Goal: Navigation & Orientation: Find specific page/section

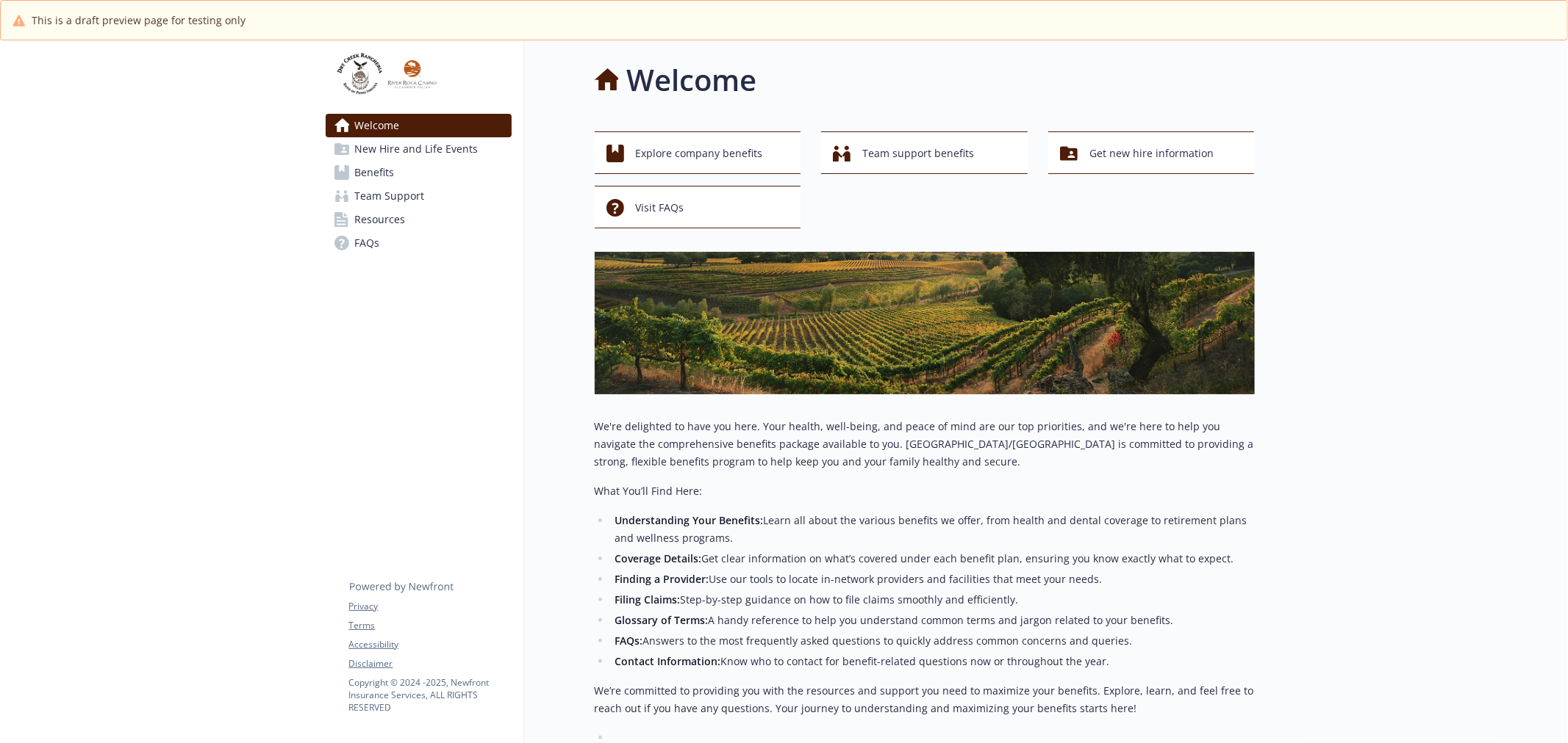
click at [389, 151] on span "New Hire and Life Events" at bounding box center [417, 149] width 123 height 24
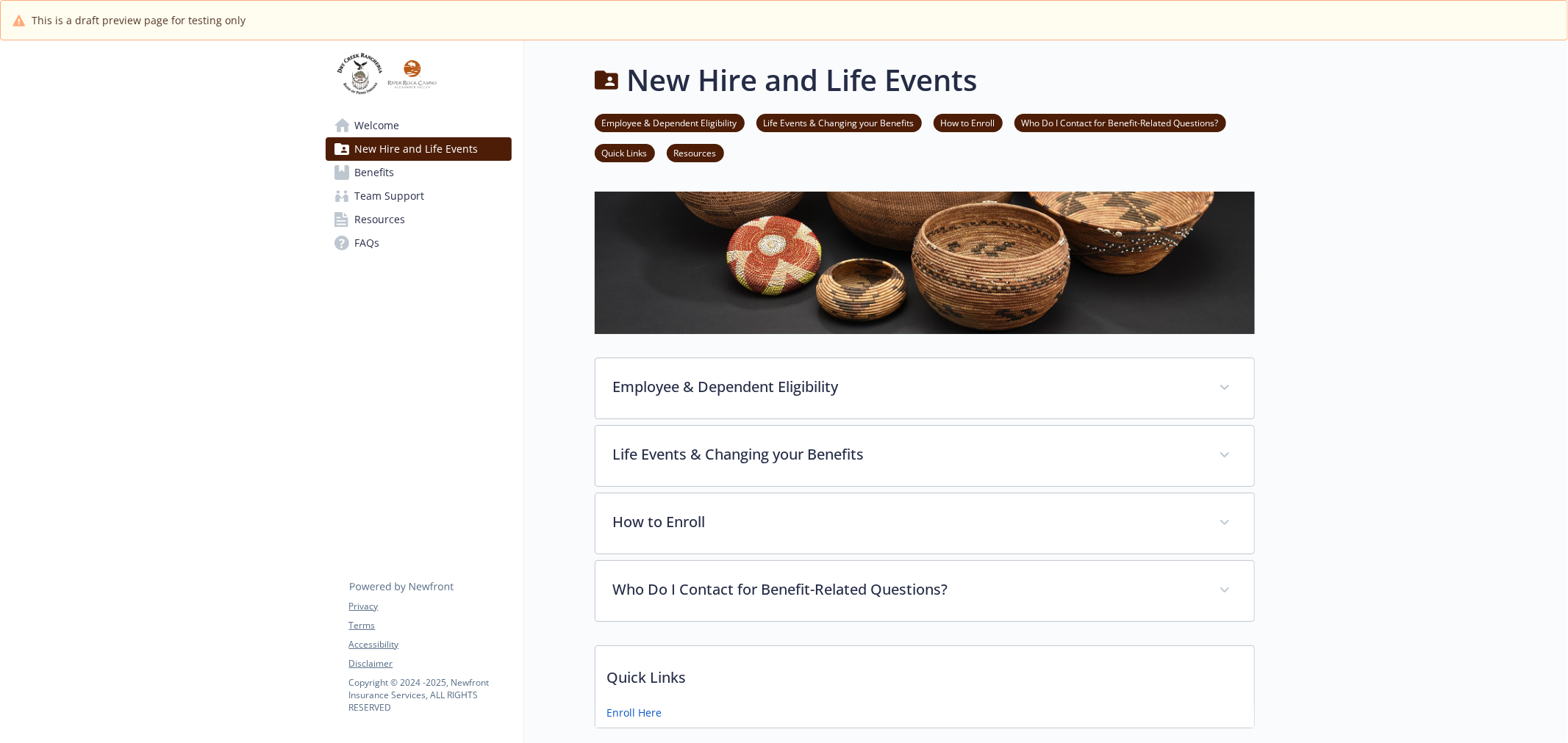
click at [379, 121] on span "Welcome" at bounding box center [377, 125] width 45 height 24
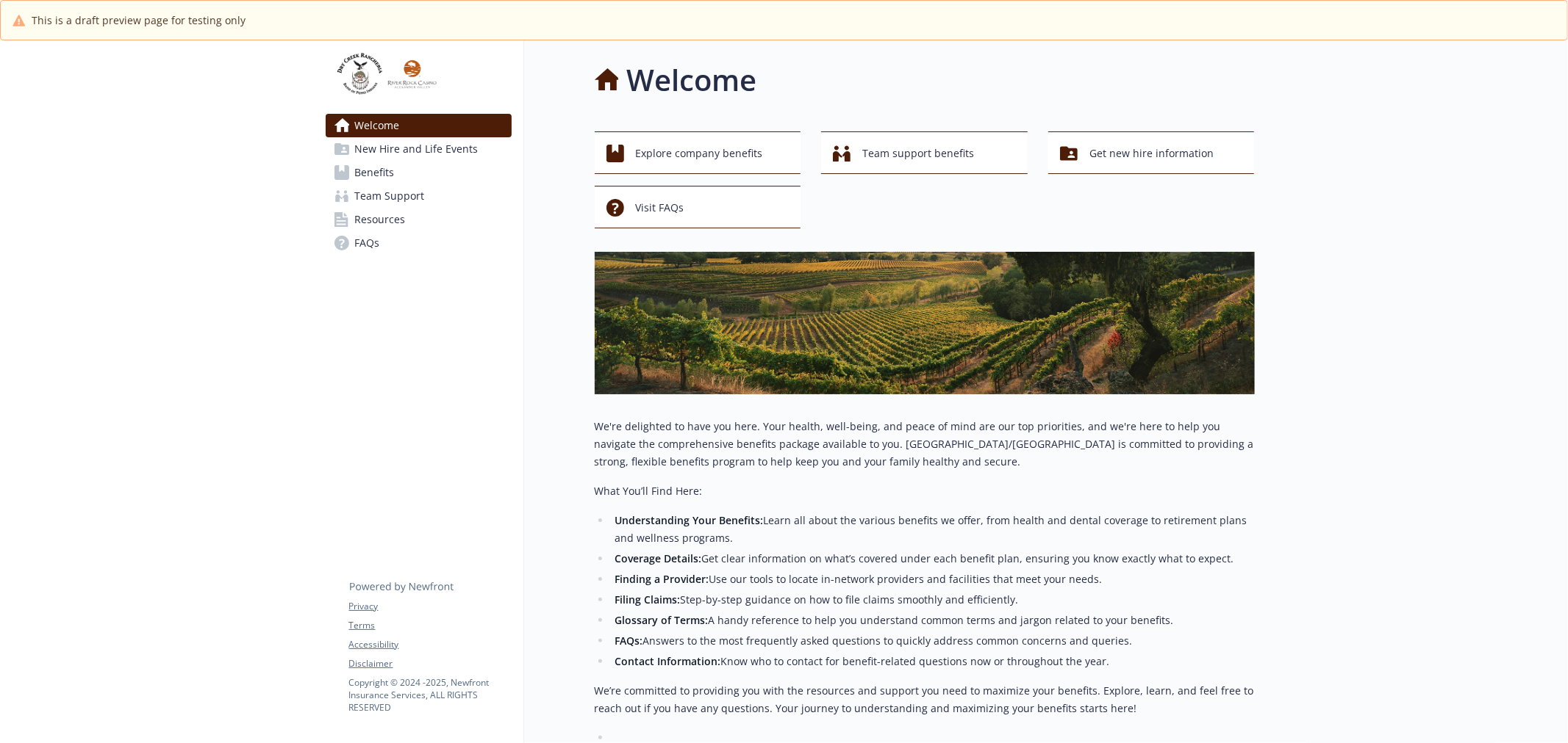
drag, startPoint x: 467, startPoint y: 117, endPoint x: 391, endPoint y: 385, distance: 278.6
click at [391, 385] on div "Welcome New Hire and Life Events Benefits Team Support Resources FAQs Privacy T…" at bounding box center [418, 492] width 211 height 903
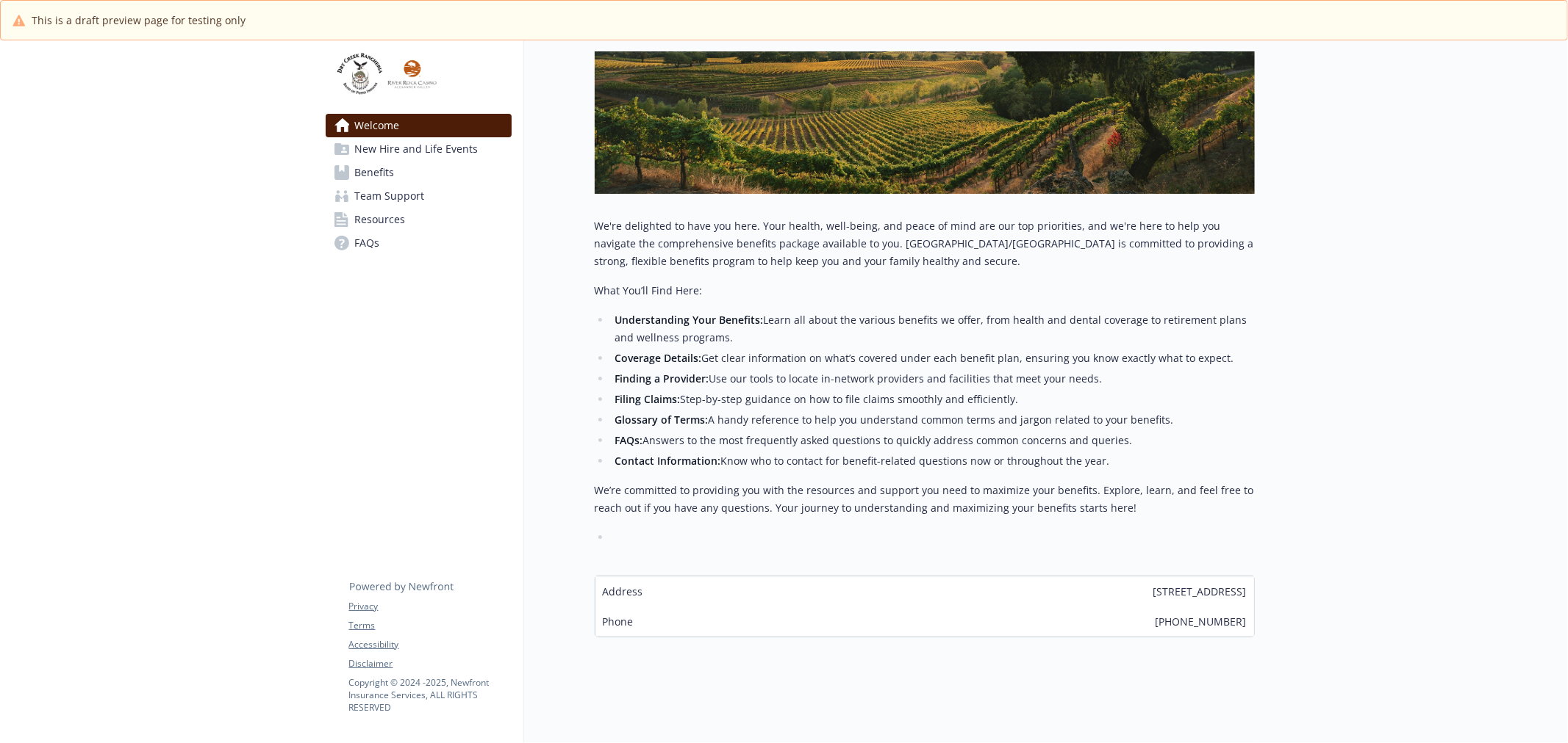
scroll to position [213, 0]
